Goal: Information Seeking & Learning: Learn about a topic

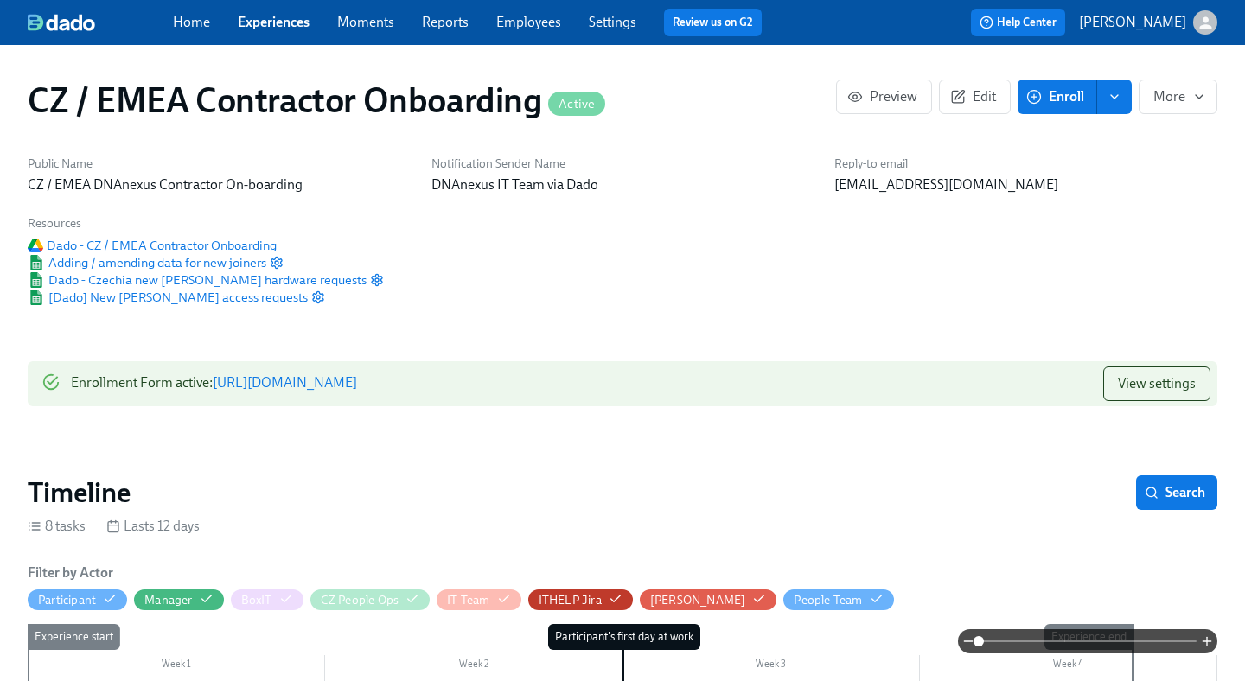
click at [1112, 94] on icon "enroll" at bounding box center [1114, 97] width 14 height 14
click at [1212, 215] on div "Public Name CZ / EMEA DNAnexus Contractor On-boarding Notification Sender Name …" at bounding box center [622, 230] width 1210 height 171
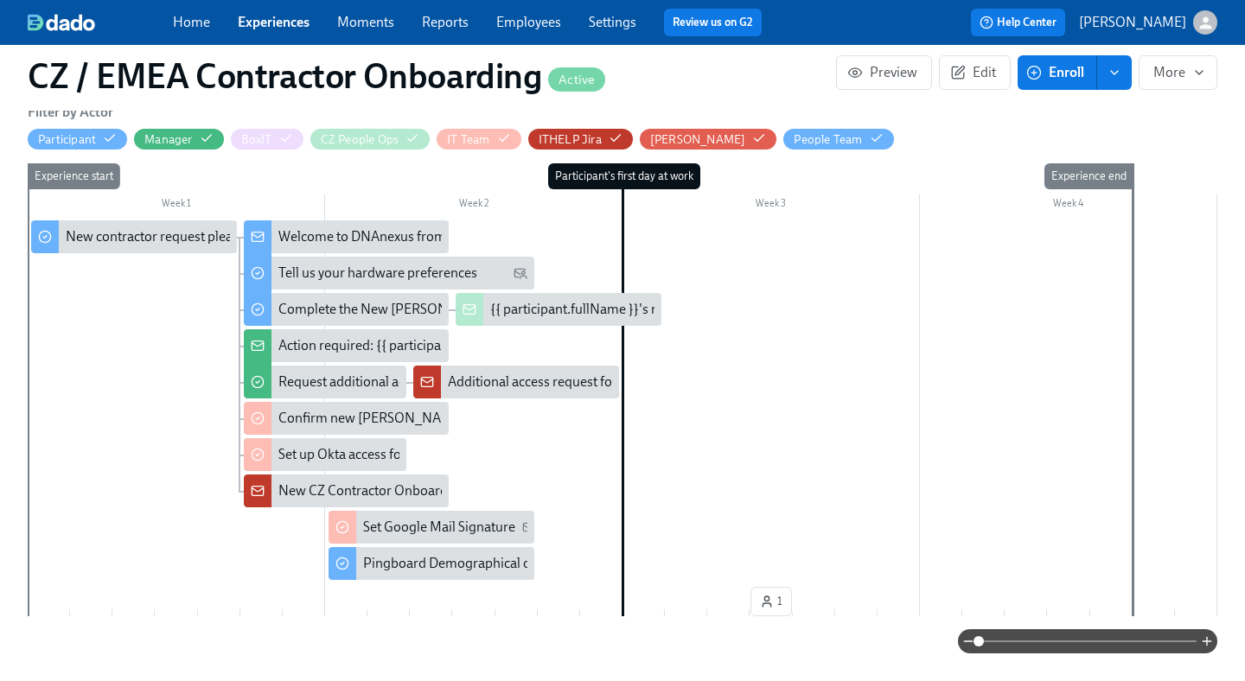
scroll to position [464, 0]
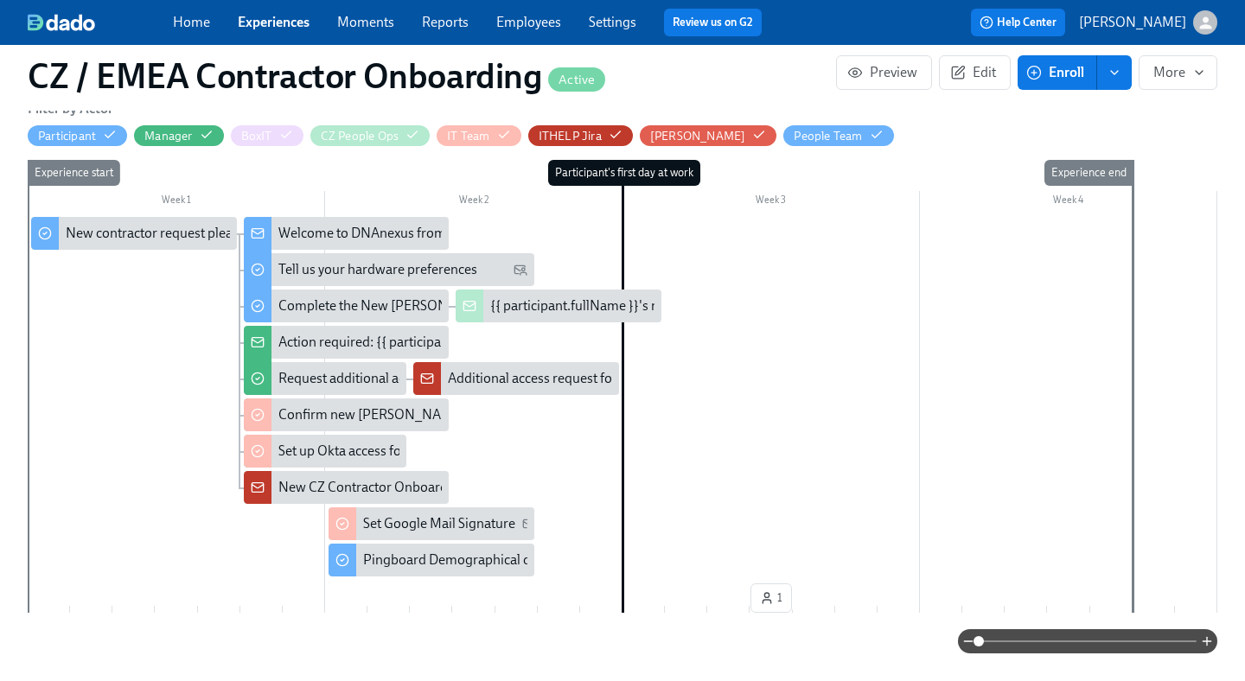
click at [276, 23] on link "Experiences" at bounding box center [274, 22] width 72 height 16
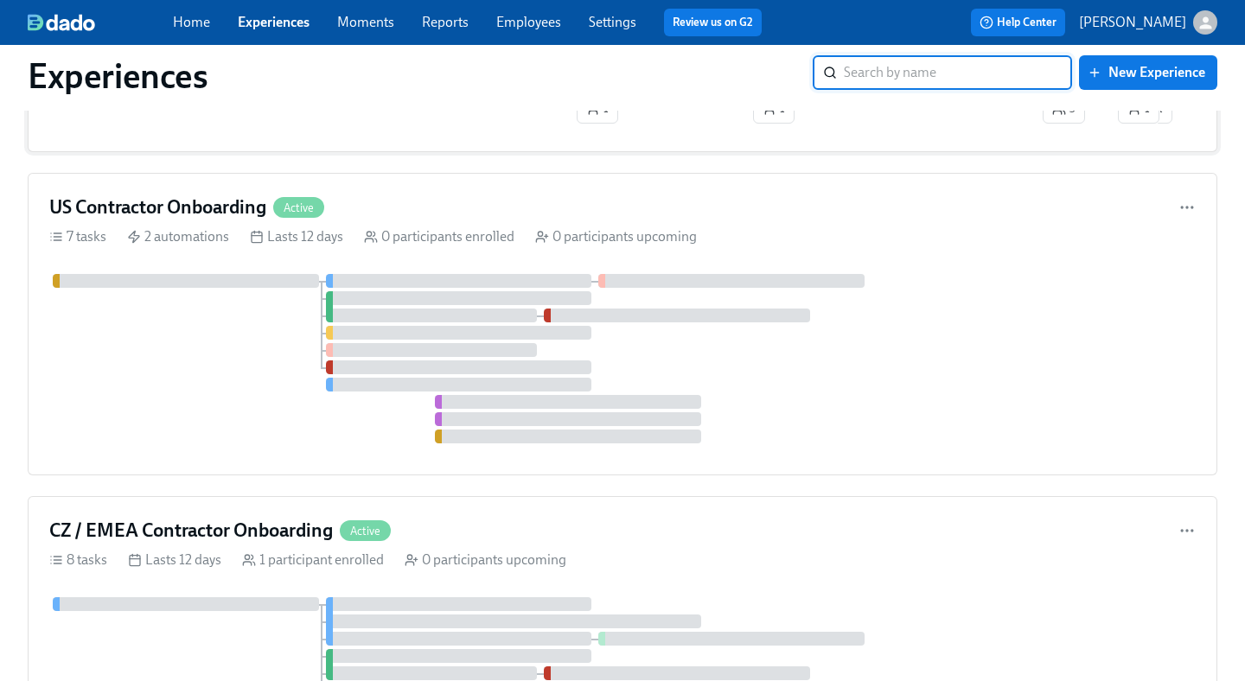
scroll to position [368, 0]
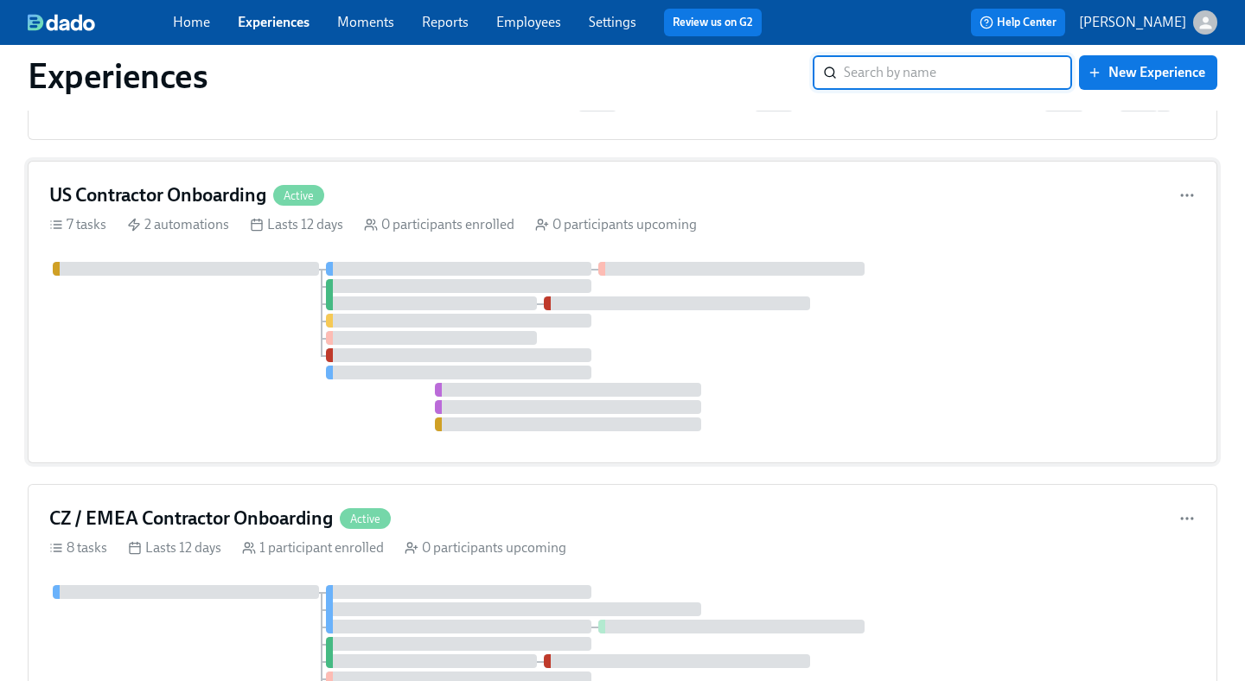
click at [133, 196] on h4 "US Contractor Onboarding" at bounding box center [157, 195] width 217 height 26
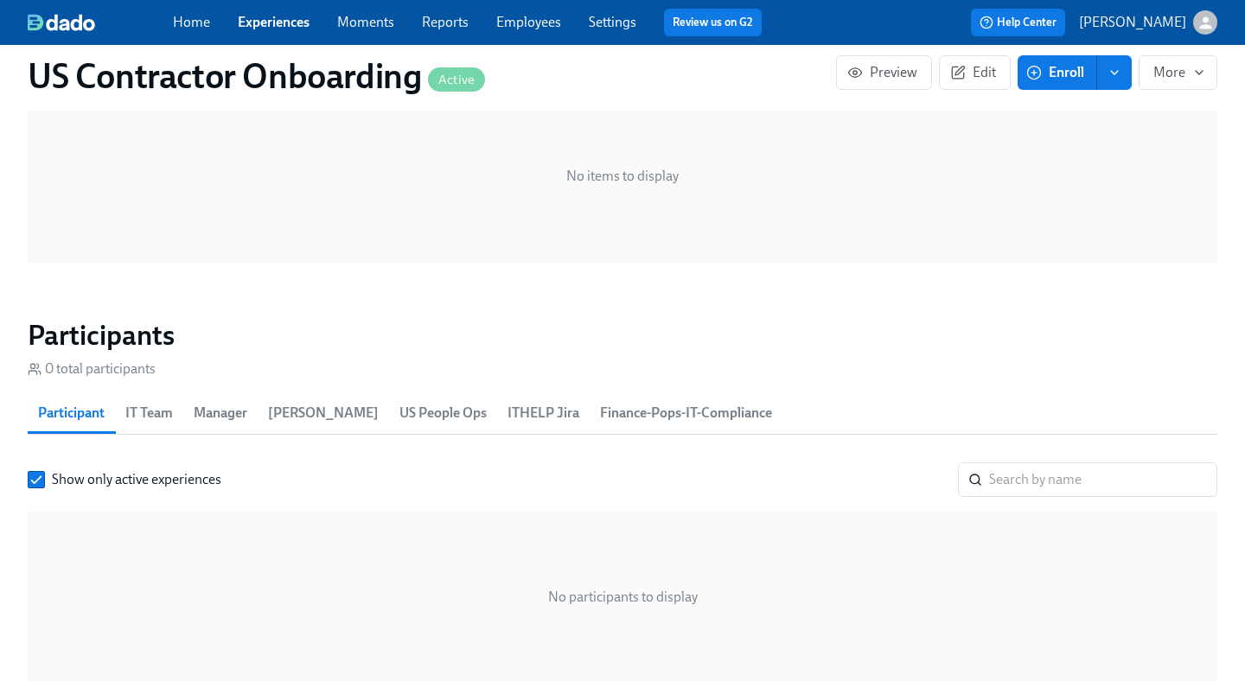
scroll to position [1112, 0]
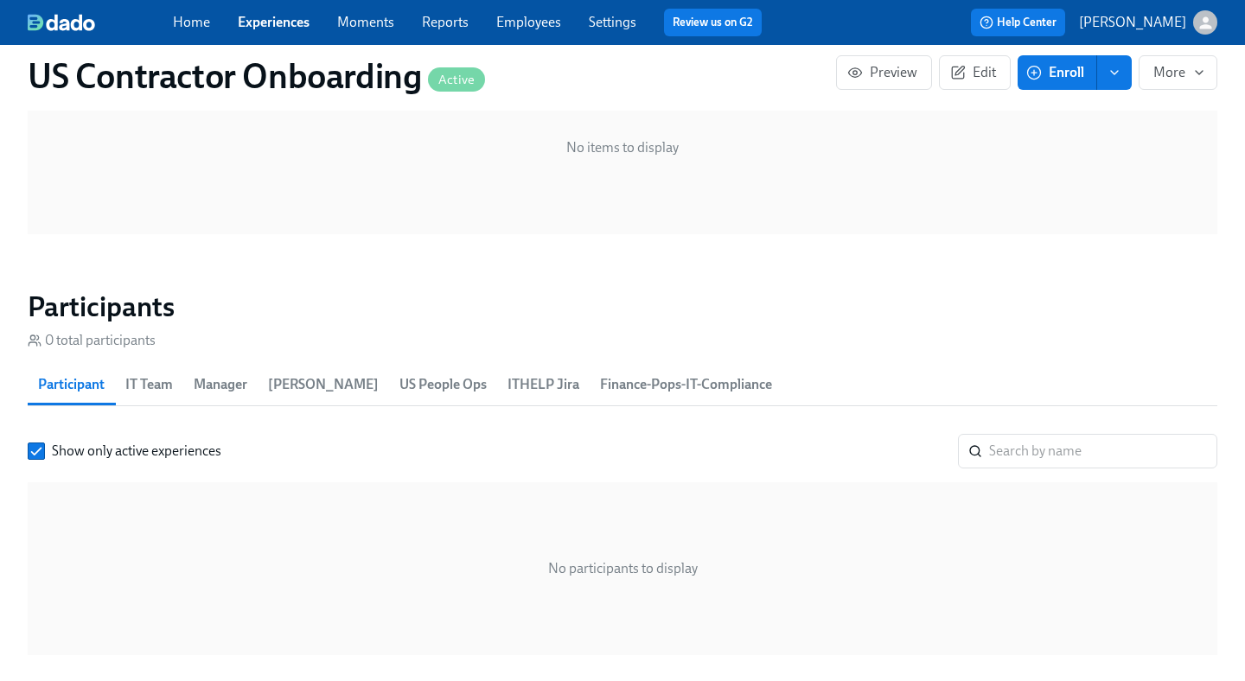
click at [143, 385] on span "IT Team" at bounding box center [149, 385] width 48 height 24
click at [39, 449] on input "Show only active experiences" at bounding box center [37, 451] width 16 height 16
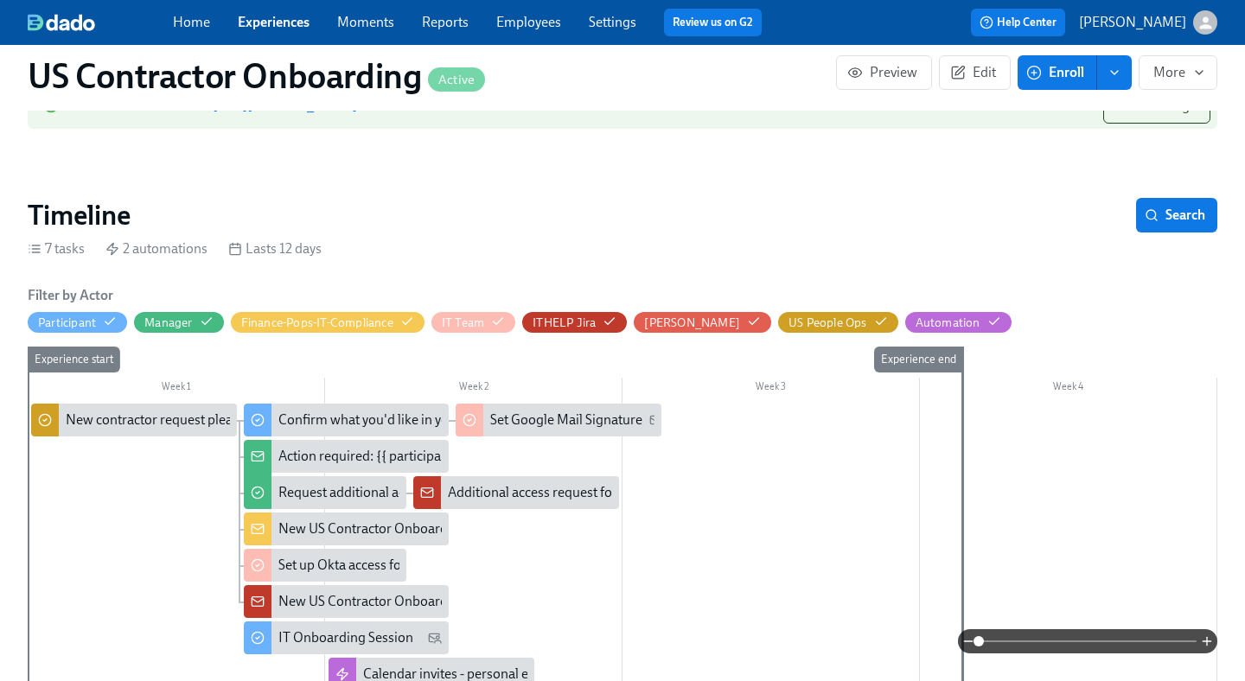
scroll to position [0, 0]
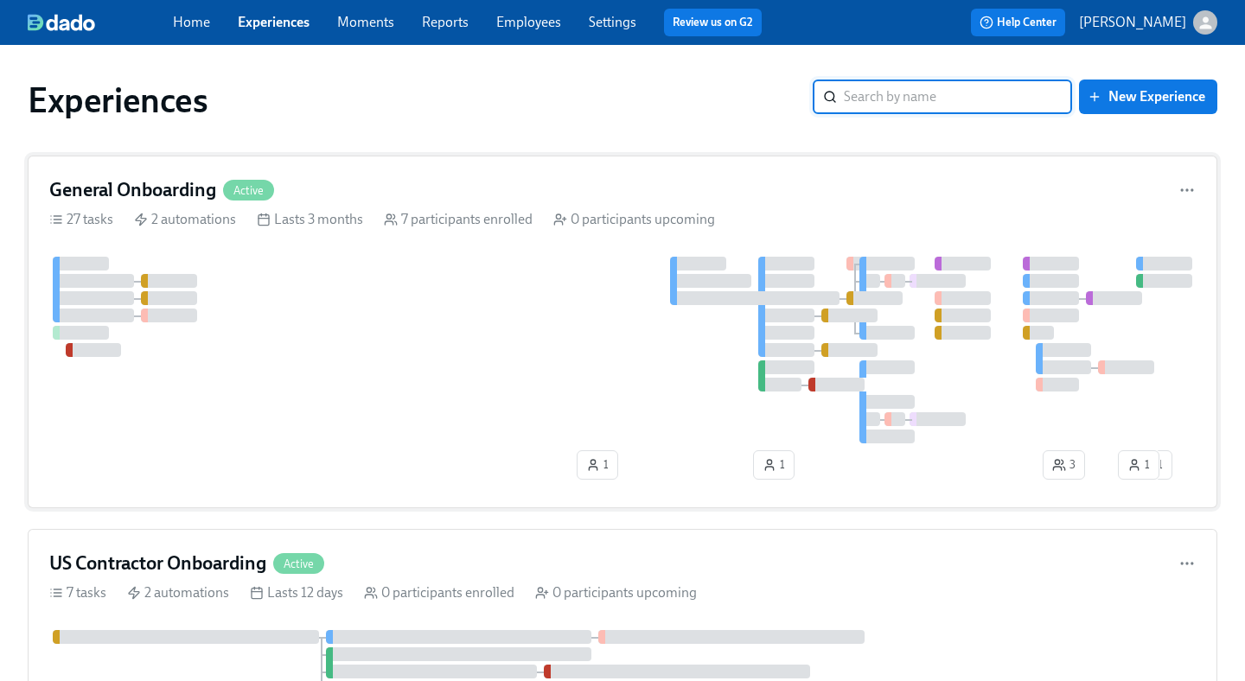
click at [176, 191] on h4 "General Onboarding" at bounding box center [132, 190] width 167 height 26
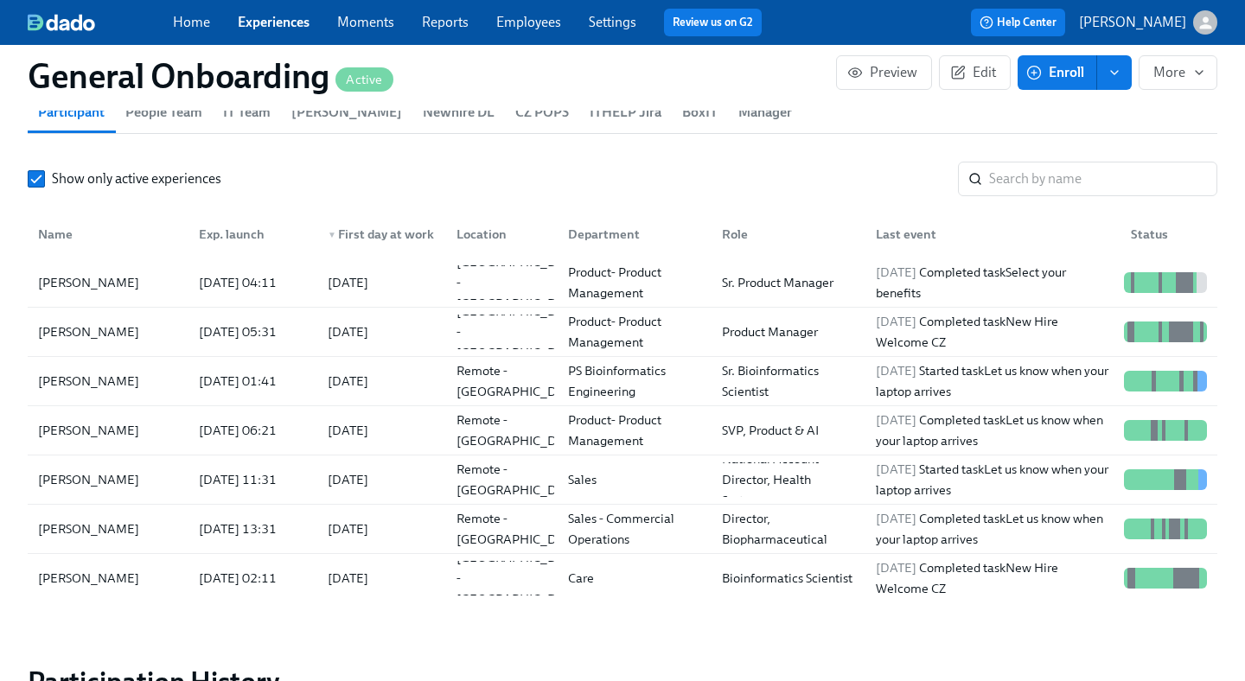
scroll to position [1801, 0]
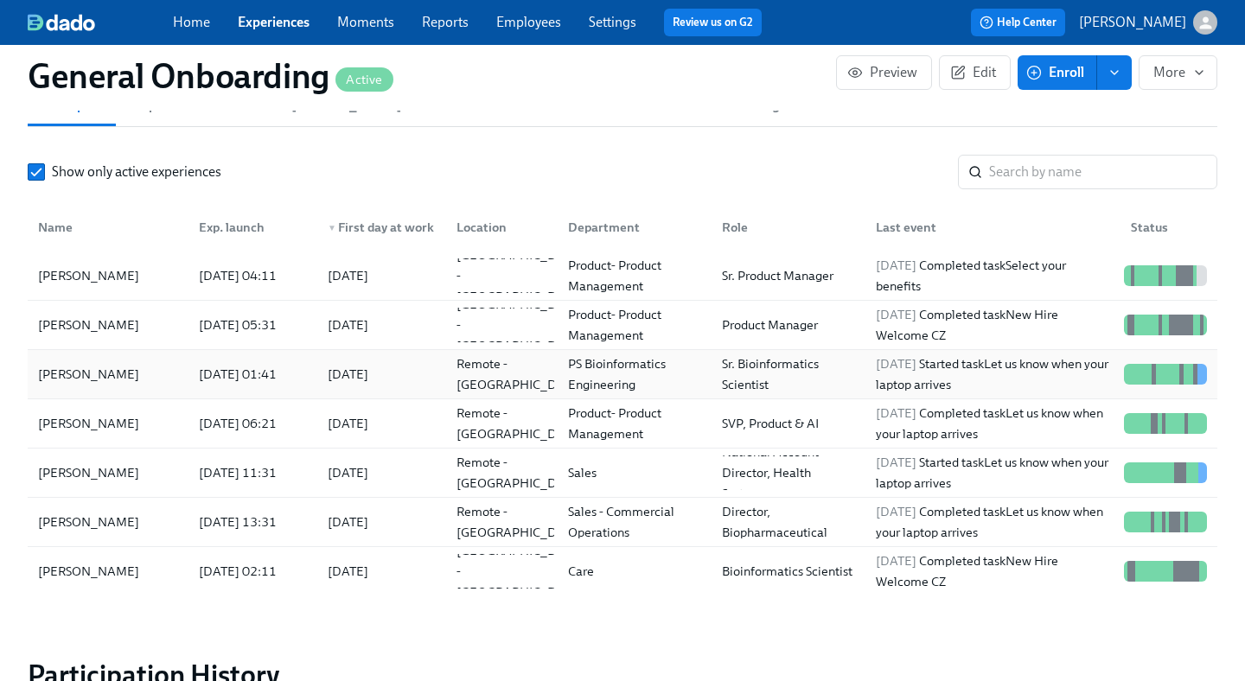
click at [800, 370] on div "Sr. Bioinformatics Scientist" at bounding box center [788, 374] width 147 height 41
